Goal: Use online tool/utility: Utilize a website feature to perform a specific function

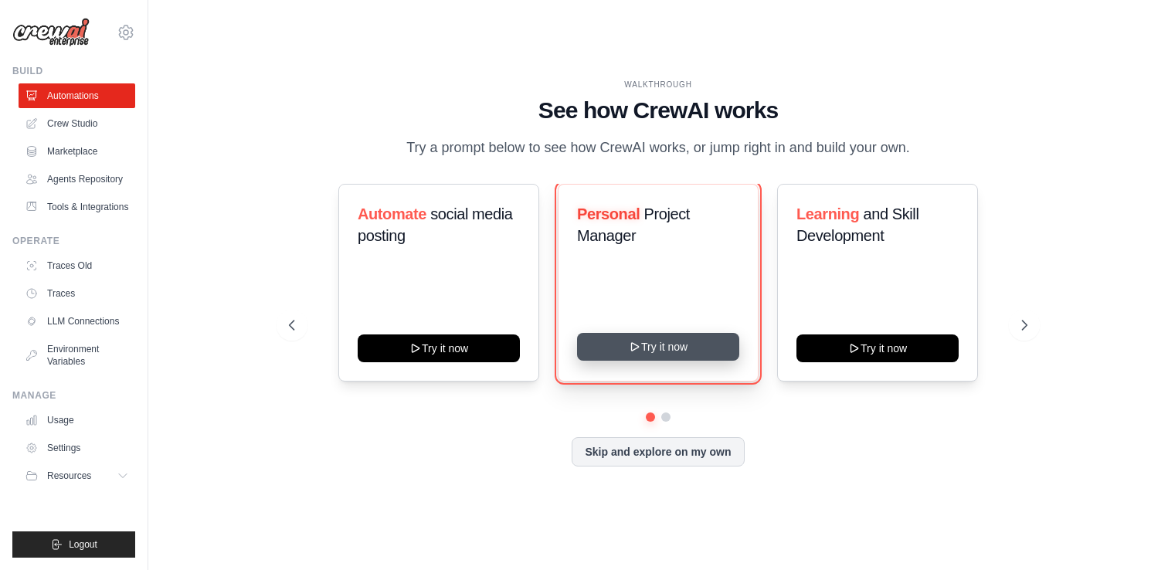
click at [707, 360] on button "Try it now" at bounding box center [658, 347] width 162 height 28
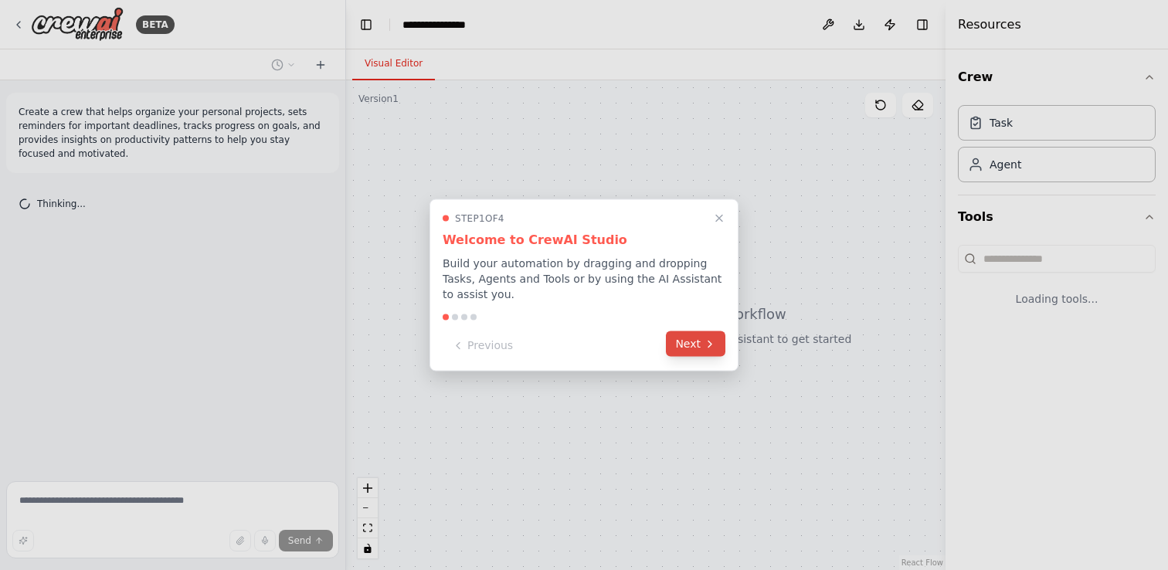
click at [703, 344] on icon at bounding box center [709, 343] width 12 height 12
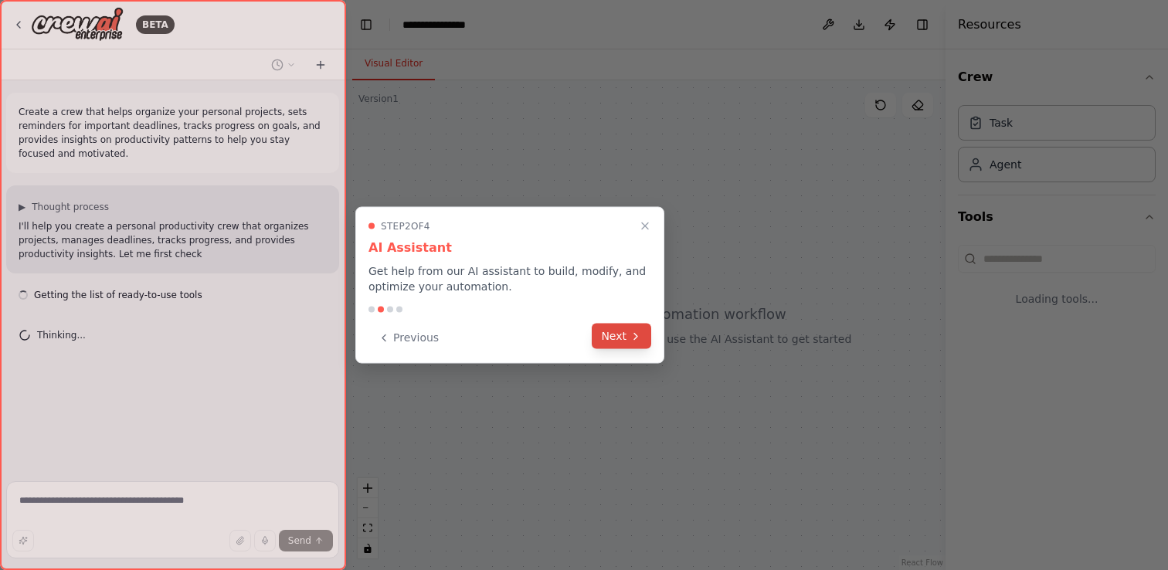
click at [632, 337] on icon at bounding box center [635, 336] width 12 height 12
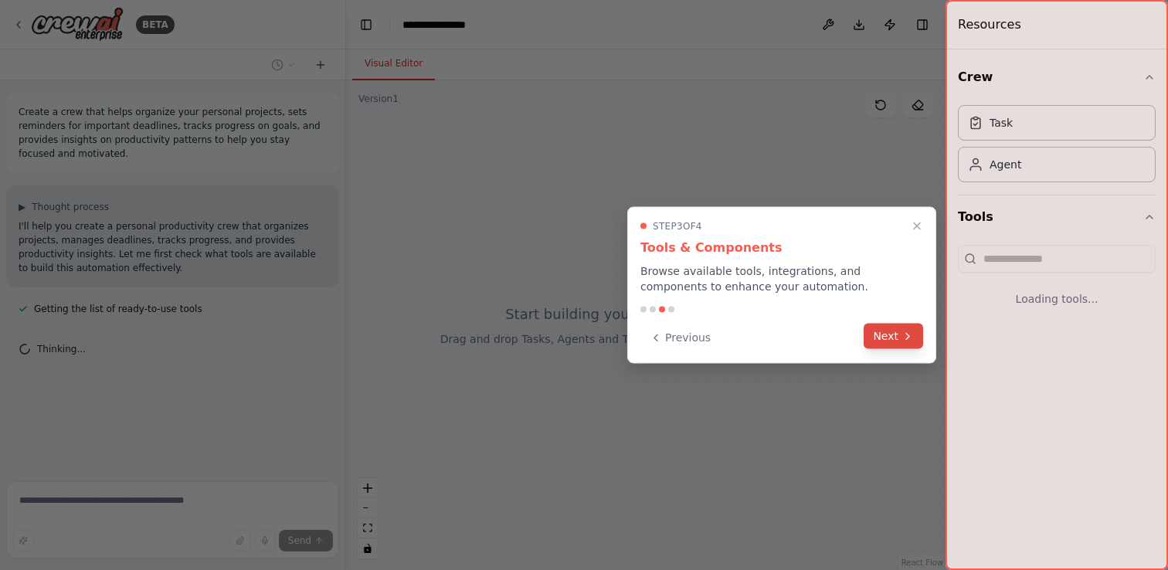
click at [901, 340] on icon at bounding box center [907, 336] width 12 height 12
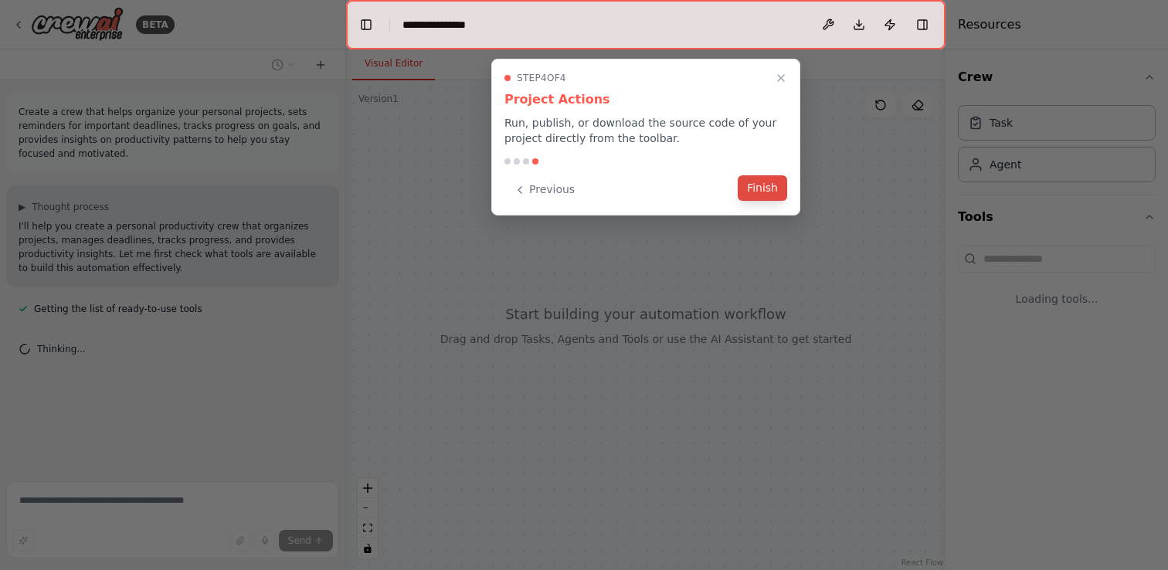
click at [760, 194] on button "Finish" at bounding box center [761, 187] width 49 height 25
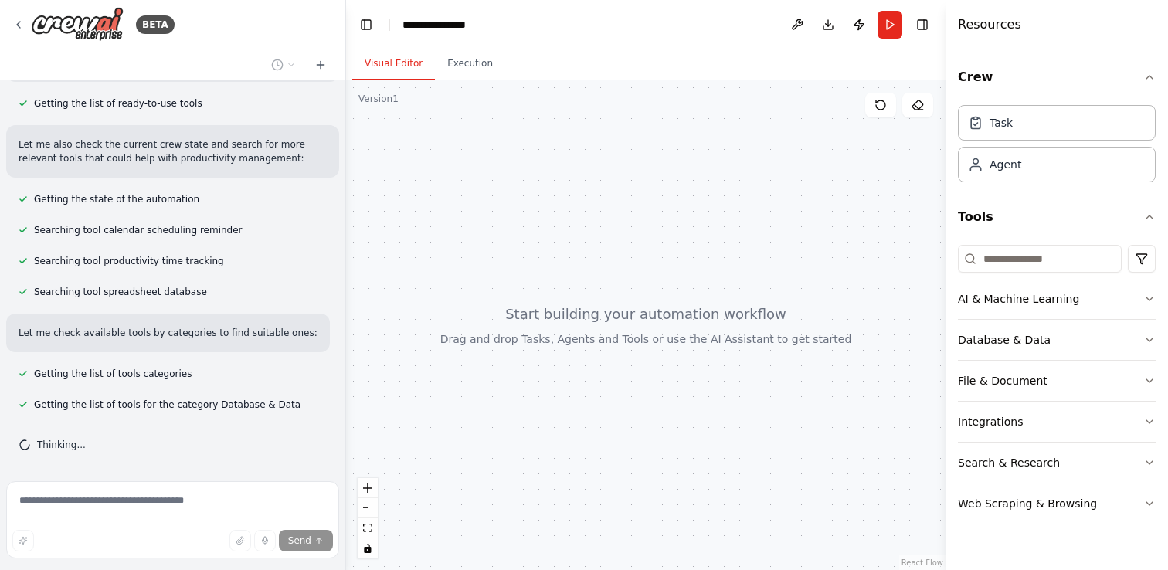
scroll to position [236, 0]
